Goal: Check status: Check status

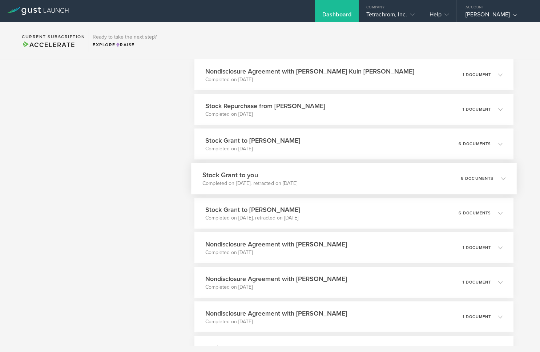
scroll to position [473, 0]
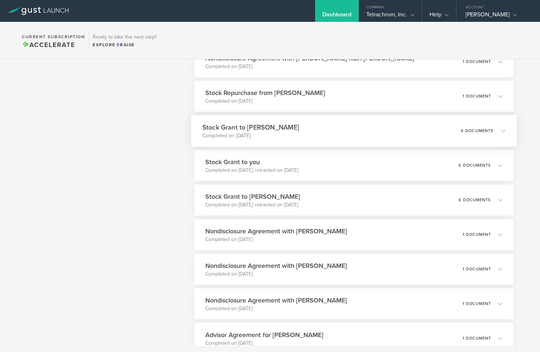
click at [358, 132] on div "Stock Grant to [PERSON_NAME] Completed on [DATE] 6 documents" at bounding box center [354, 131] width 326 height 32
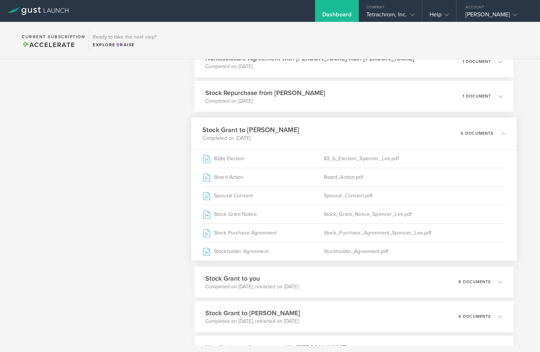
click at [358, 132] on div "Stock Grant to [PERSON_NAME] Completed on [DATE] 6 documents" at bounding box center [354, 133] width 326 height 32
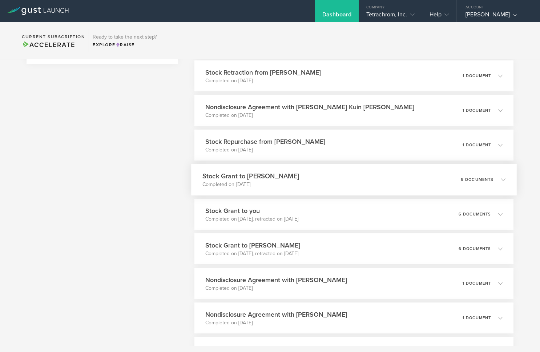
scroll to position [436, 0]
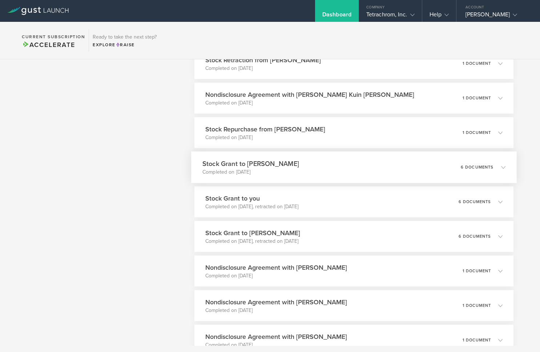
click at [379, 162] on div "Stock Grant to [PERSON_NAME] Completed on [DATE] 6 documents" at bounding box center [354, 167] width 326 height 32
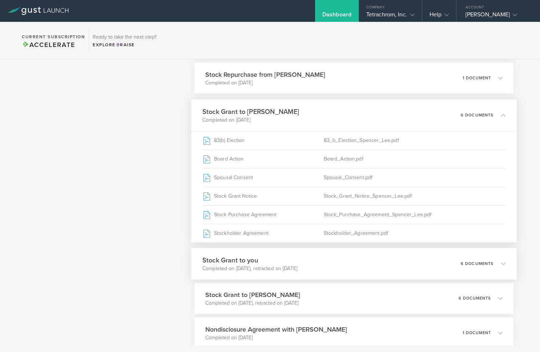
scroll to position [509, 0]
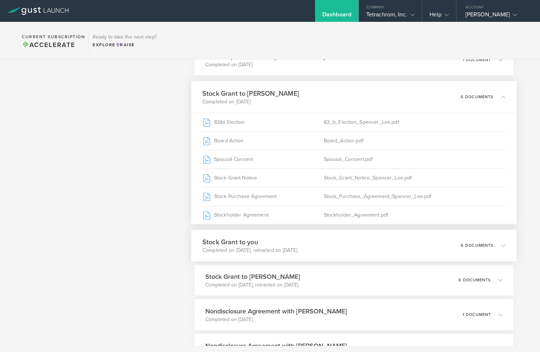
click at [347, 243] on div "Stock Grant to you Completed on May 2, 2025, retracted on Aug 6, 2025 6 documen…" at bounding box center [354, 245] width 326 height 32
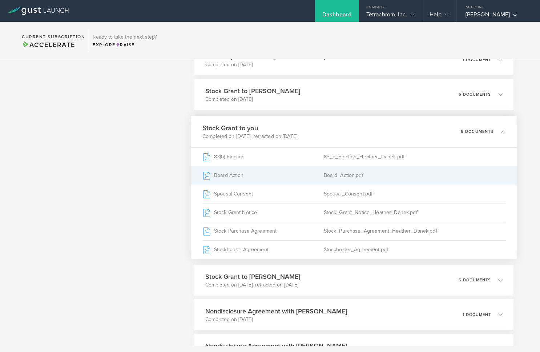
scroll to position [473, 0]
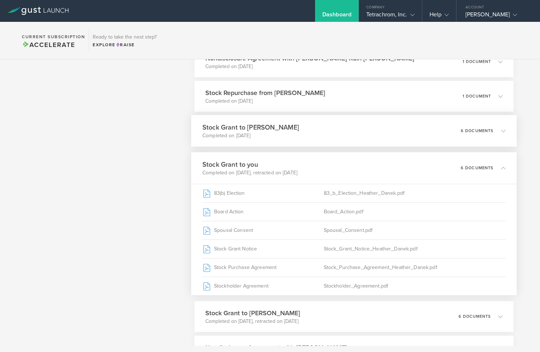
click at [359, 132] on div "Stock Grant to [PERSON_NAME] Completed on [DATE] 6 documents" at bounding box center [354, 131] width 326 height 32
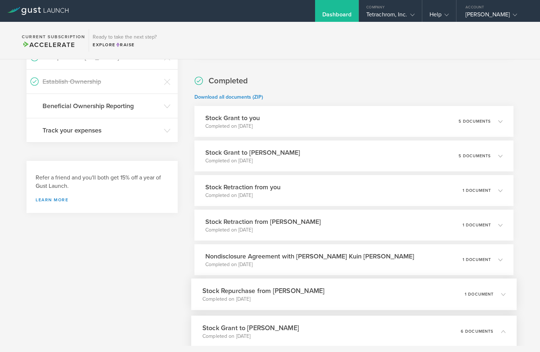
scroll to position [273, 0]
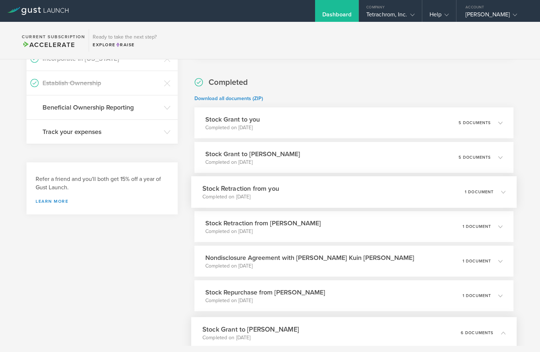
click at [356, 195] on div "Stock Retraction from you Completed on Aug 6, 2025 1 document" at bounding box center [354, 192] width 326 height 32
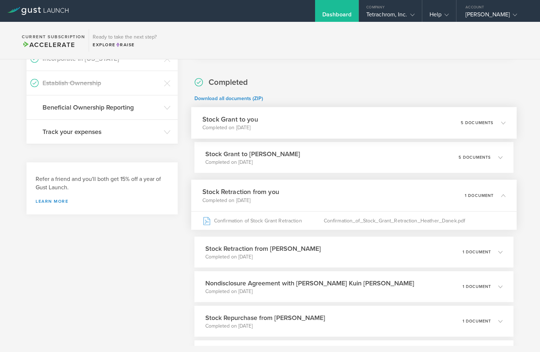
click at [346, 131] on div "Stock Grant to you Completed on Aug 7, 2025 5 documents" at bounding box center [354, 123] width 326 height 32
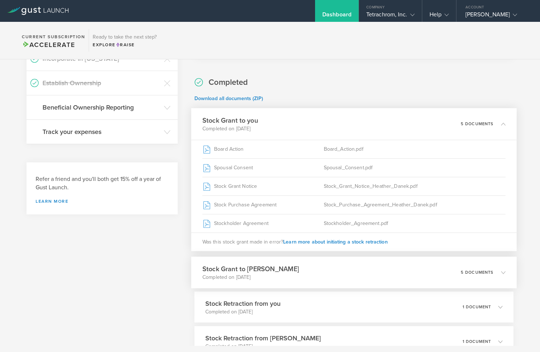
click at [341, 272] on div "Stock Grant to Brannon Luong Completed on Aug 6, 2025 5 documents" at bounding box center [354, 272] width 326 height 32
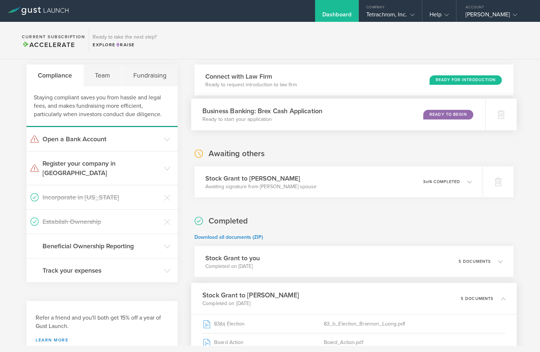
scroll to position [19, 0]
